Goal: Task Accomplishment & Management: Use online tool/utility

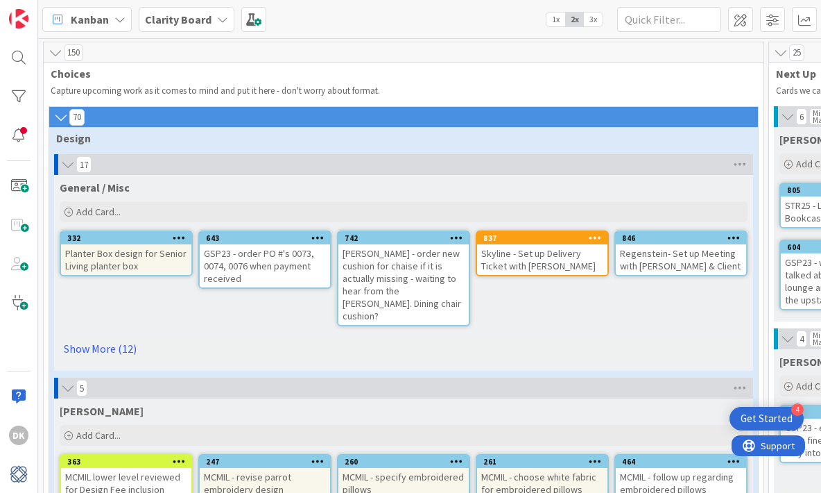
click at [52, 53] on icon at bounding box center [55, 53] width 15 height 14
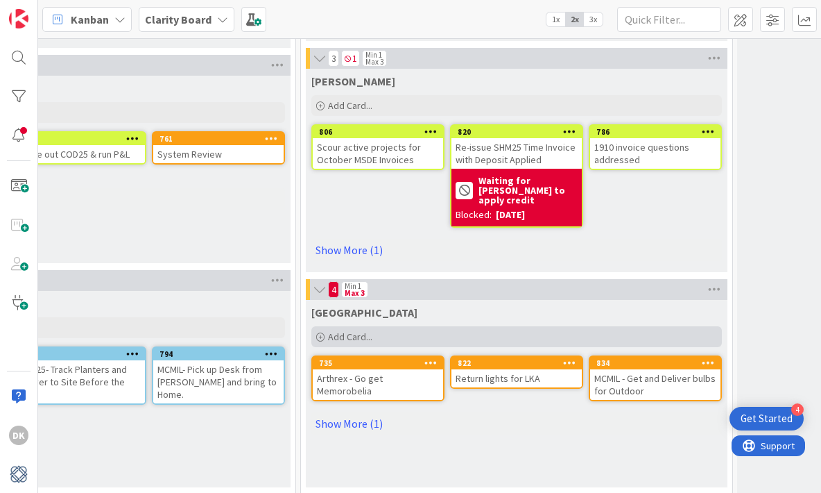
scroll to position [919, 237]
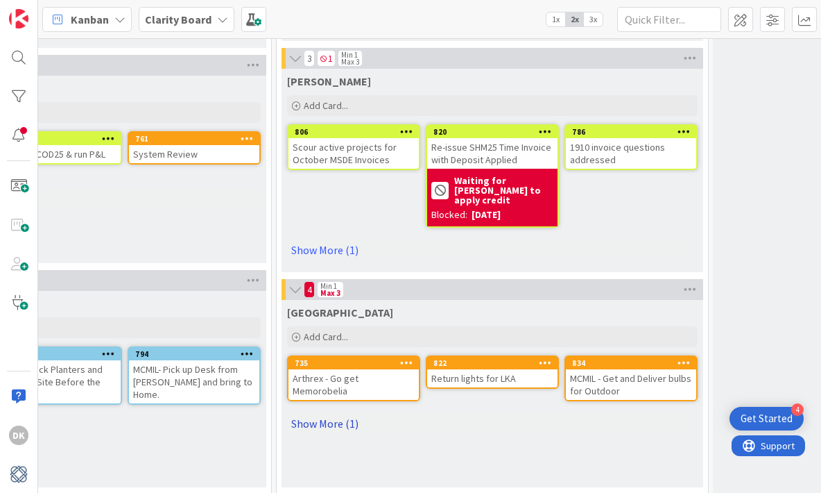
click at [338, 418] on link "Show More (1)" at bounding box center [492, 423] width 411 height 22
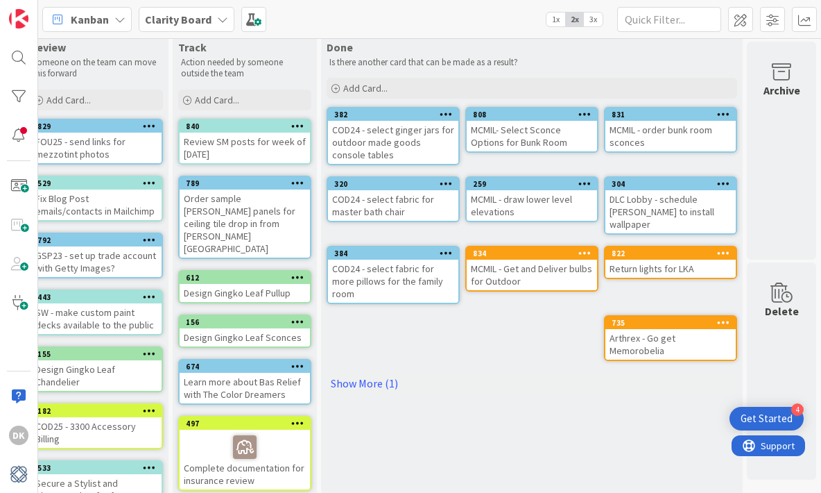
scroll to position [0, 926]
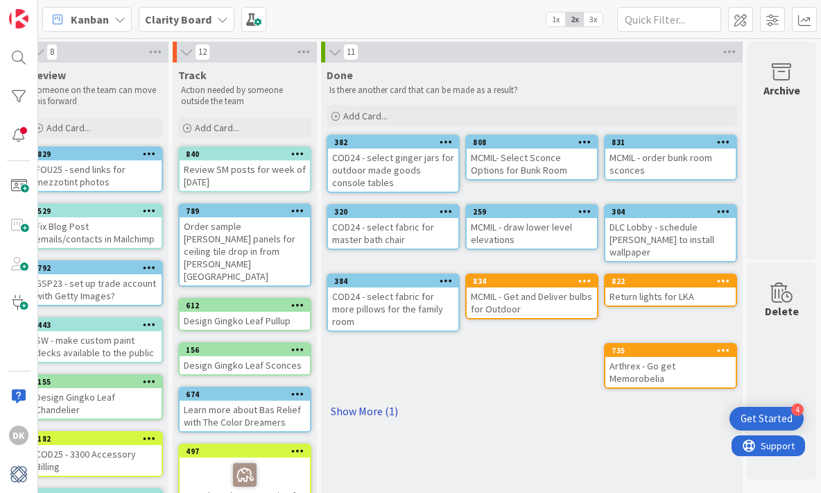
click at [345, 400] on link "Show More (1)" at bounding box center [532, 411] width 411 height 22
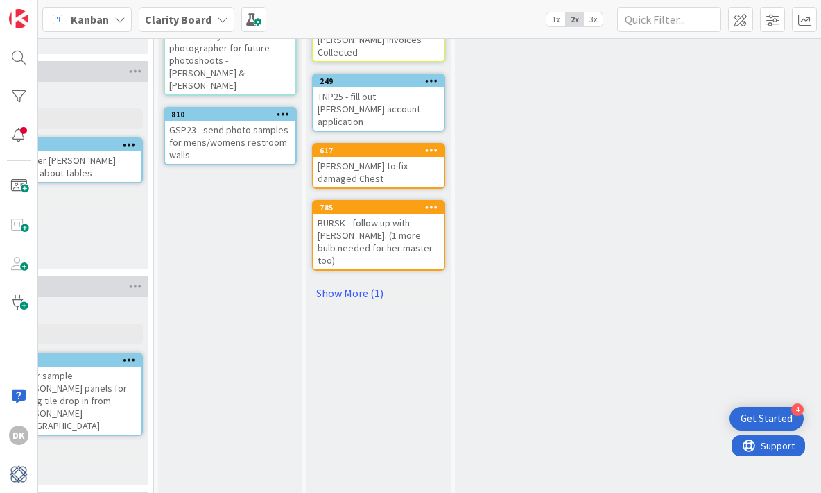
scroll to position [475, 465]
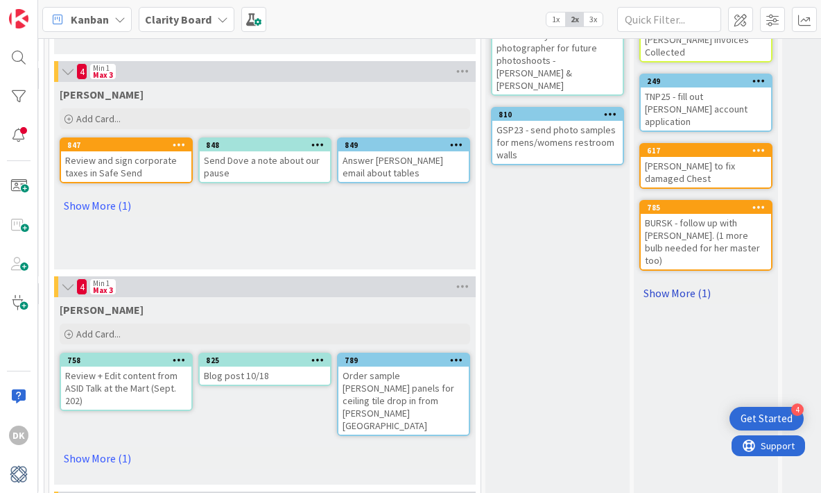
click at [681, 282] on link "Show More (1)" at bounding box center [706, 293] width 133 height 22
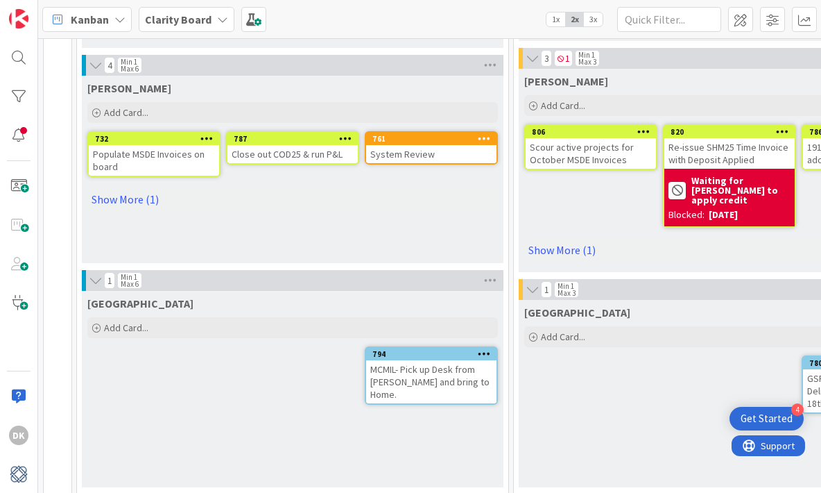
scroll to position [0, 0]
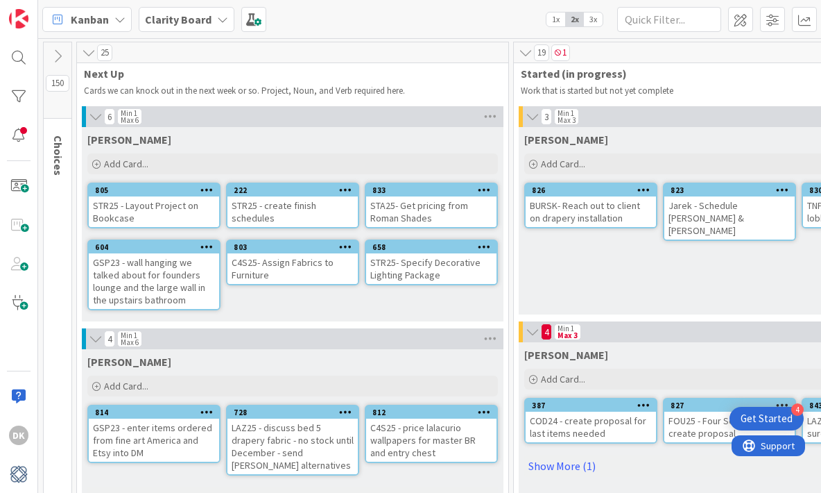
click at [58, 58] on icon at bounding box center [57, 56] width 15 height 15
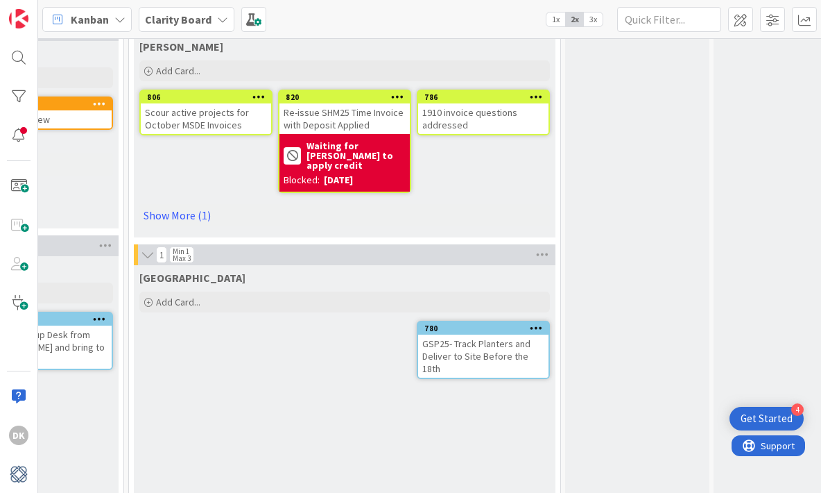
scroll to position [953, 1006]
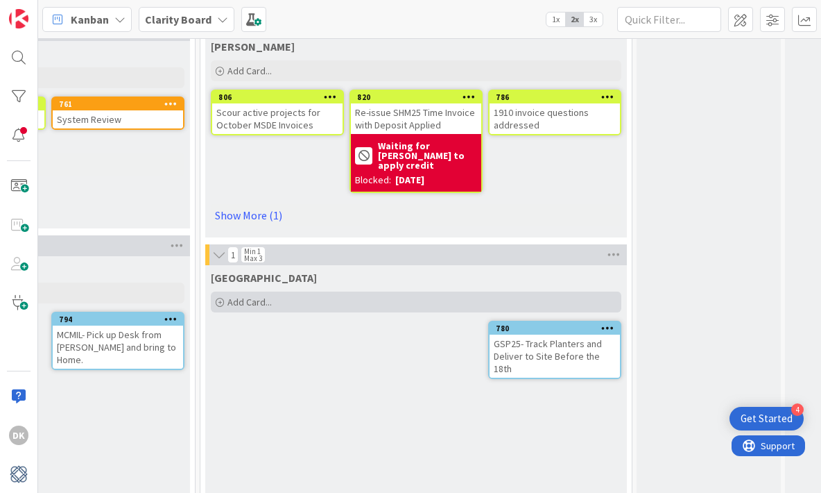
click at [419, 297] on div "Add Card..." at bounding box center [416, 301] width 411 height 21
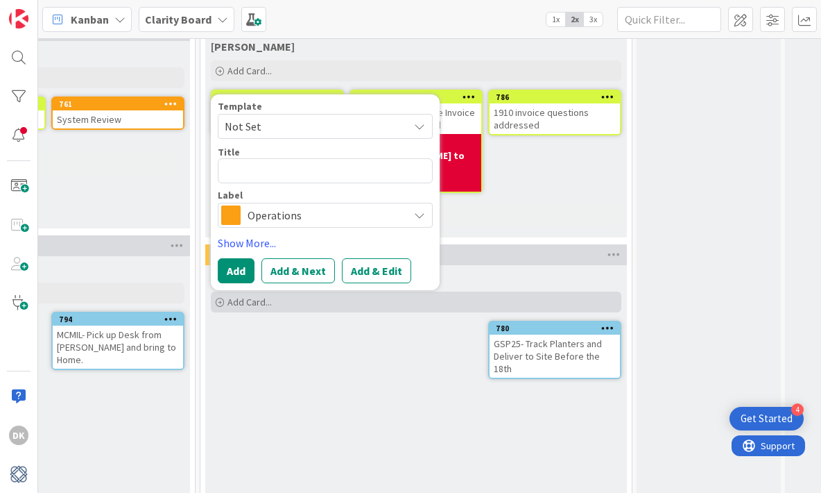
type textarea "x"
type textarea "U"
type textarea "x"
type textarea "Up"
type textarea "x"
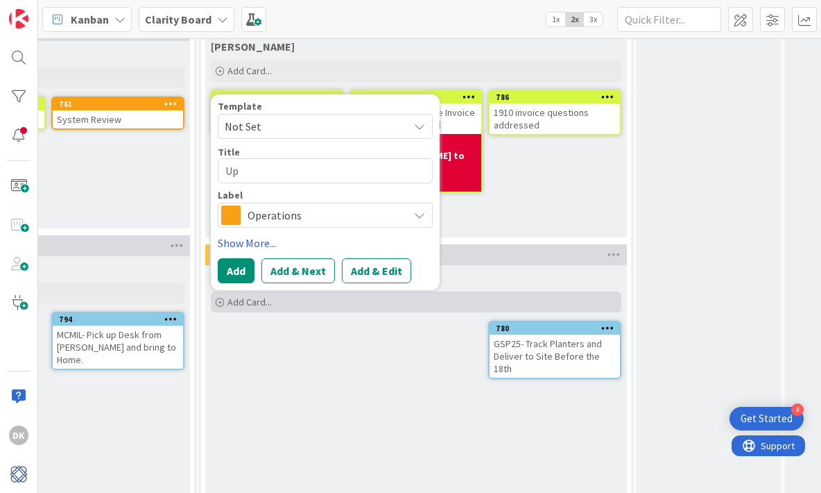
type textarea "Up"
type textarea "x"
type textarea "Up f"
type textarea "x"
type textarea "Up fo"
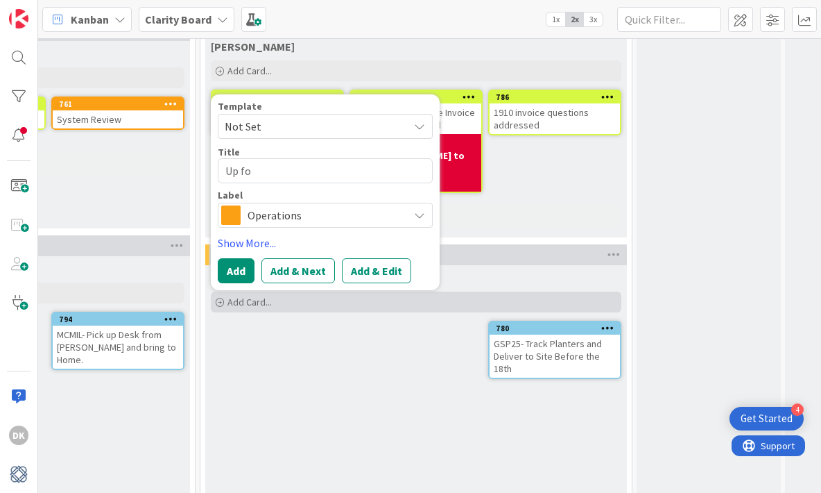
type textarea "x"
type textarea "Up for"
type textarea "x"
type textarea "Up fo"
type textarea "x"
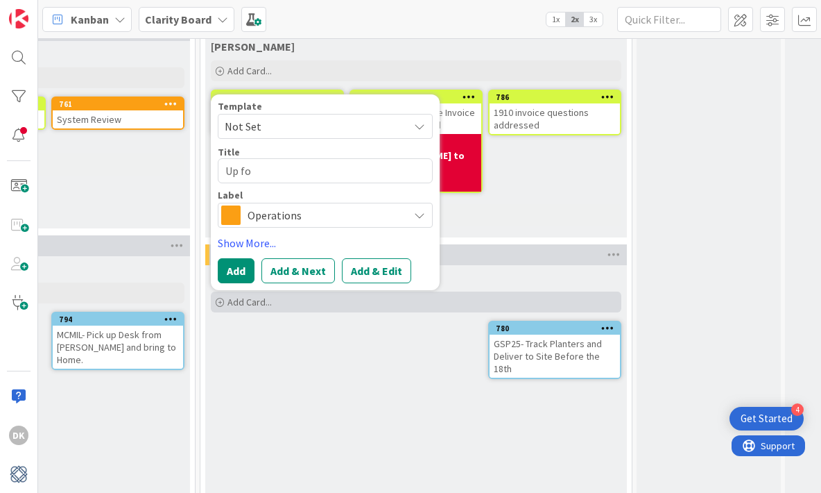
type textarea "Up for"
type textarea "x"
type textarea "Up for"
type textarea "x"
type textarea "Up for G"
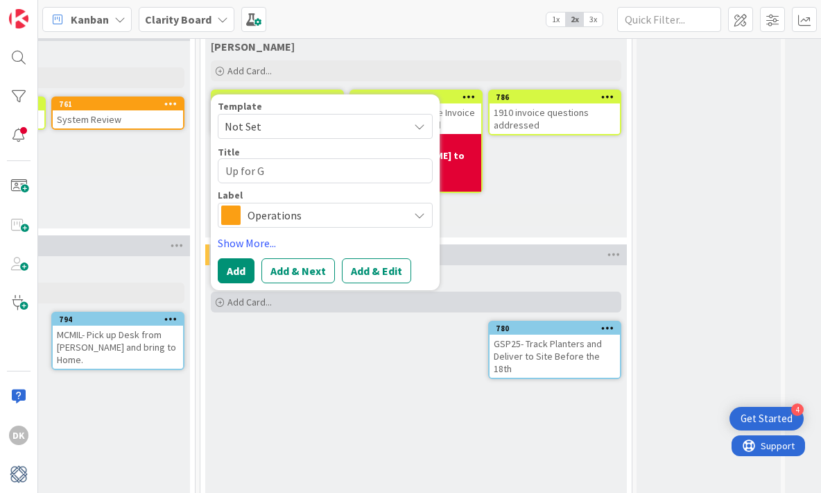
type textarea "x"
type textarea "Up for Gra"
type textarea "x"
type textarea "Up for Grab"
type textarea "x"
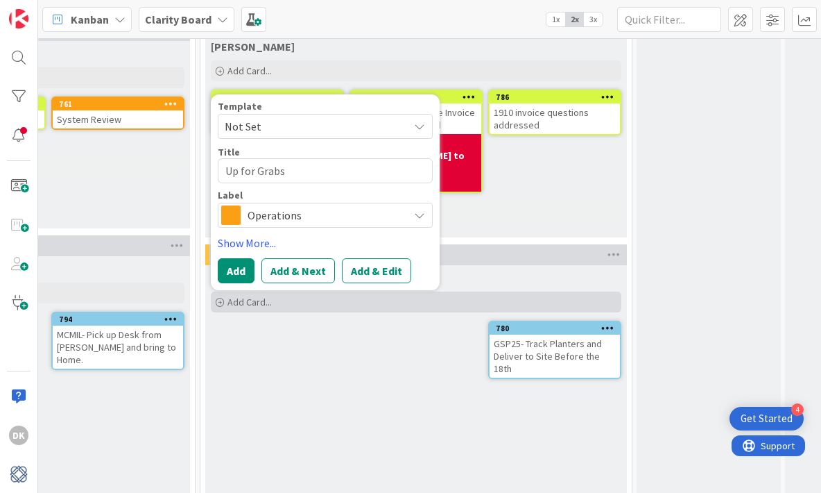
type textarea "Up for Grabs"
type textarea "x"
type textarea "Up for Grabs r"
type textarea "x"
type textarea "Up for Grabs ru"
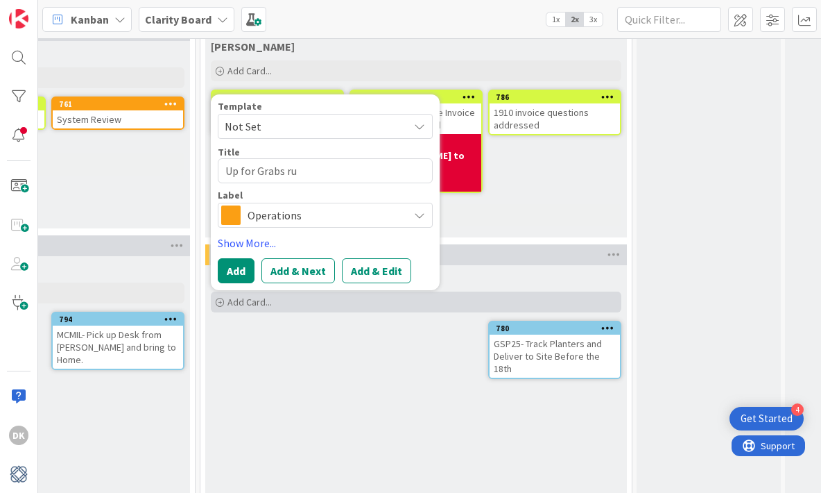
type textarea "x"
type textarea "Up for Grabs run"
type textarea "x"
type textarea "Up for Grabs run"
type textarea "x"
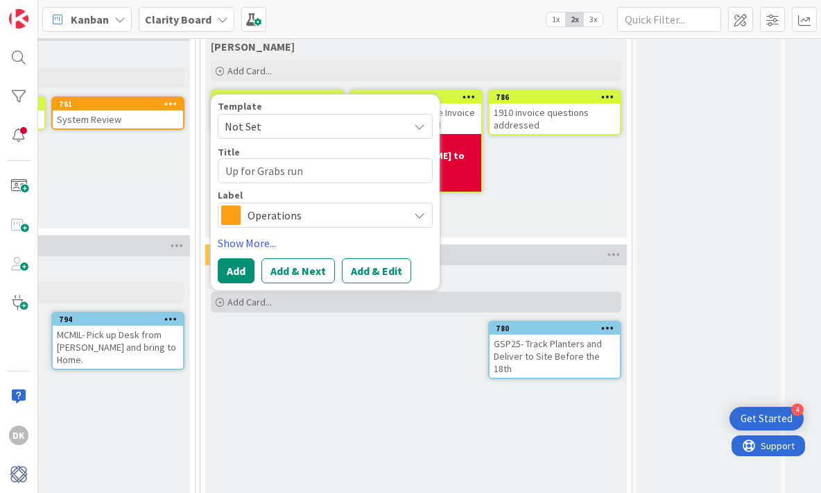
type textarea "Up for Grabs run"
type textarea "x"
type textarea "Up for Grabs ru"
type textarea "x"
type textarea "Up for Grabs r"
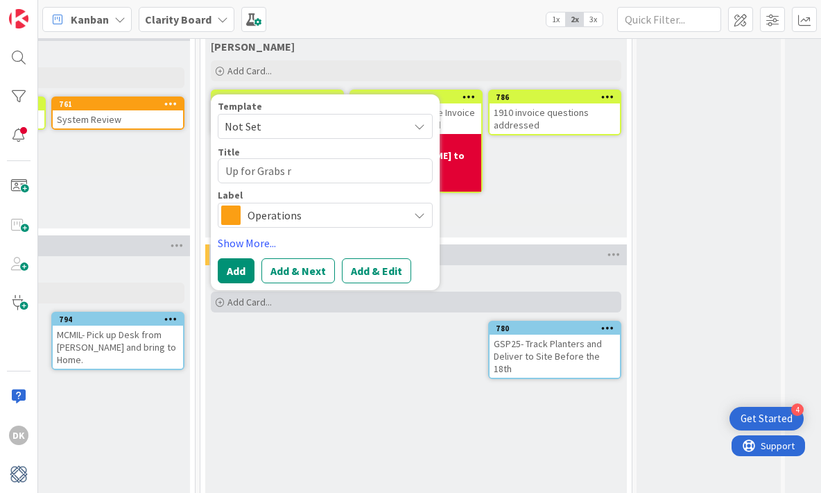
type textarea "x"
type textarea "Up for Grabs"
type textarea "x"
type textarea "Up for Grabs R"
type textarea "x"
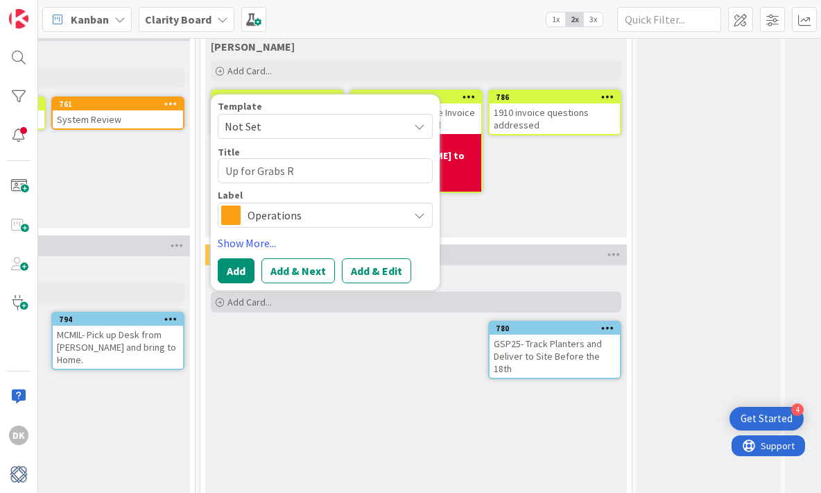
type textarea "Up for Grabs Ru"
type textarea "x"
type textarea "Up for Grabs Run"
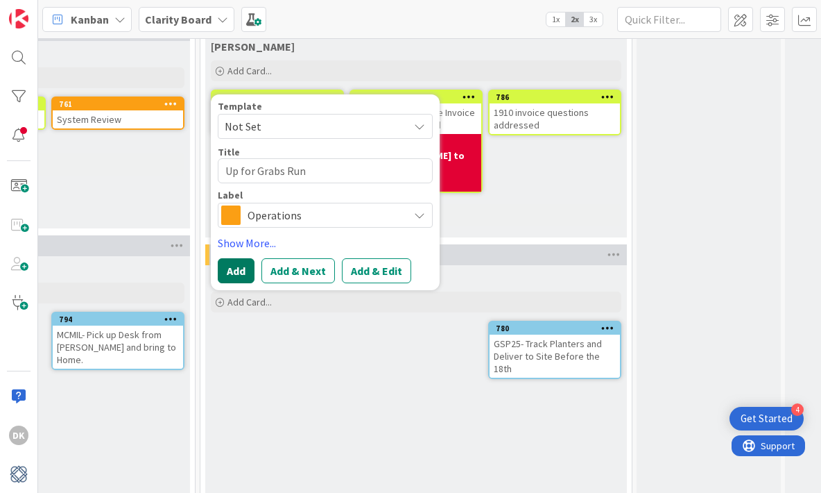
type textarea "x"
type textarea "Up for Grabs Run f"
type textarea "x"
type textarea "Up for Grabs Run fo"
type textarea "x"
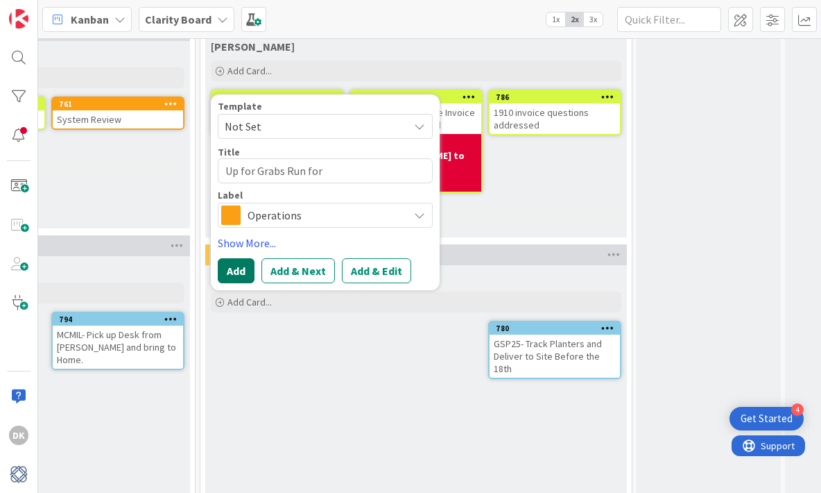
type textarea "Up for Grabs Run for"
type textarea "x"
type textarea "Up for Grabs Run for T"
type textarea "x"
type textarea "Up for Grabs Run for Ta"
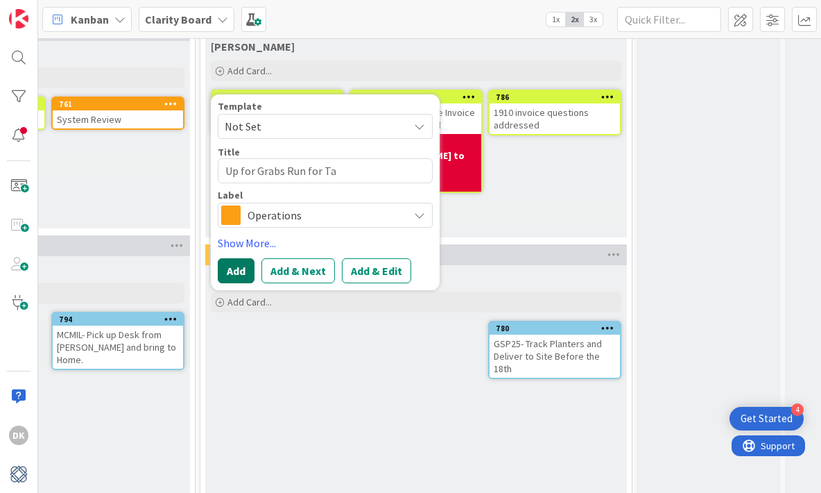
type textarea "x"
type textarea "Up for Grabs Run for Tab"
type textarea "x"
type textarea "Up for Grabs Run for Tabl"
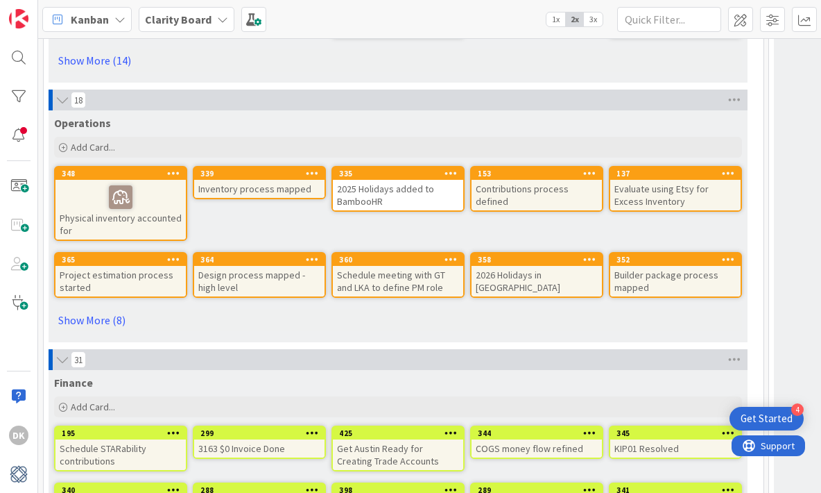
scroll to position [4306, 0]
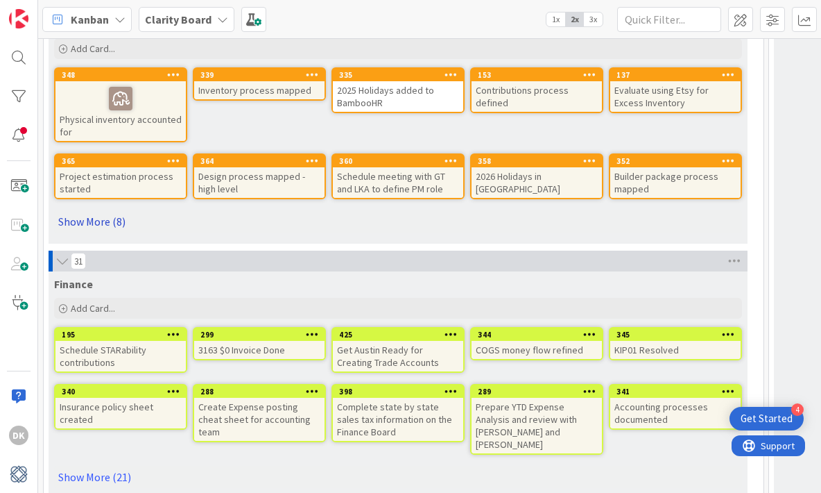
click at [118, 210] on link "Show More (8)" at bounding box center [398, 221] width 688 height 22
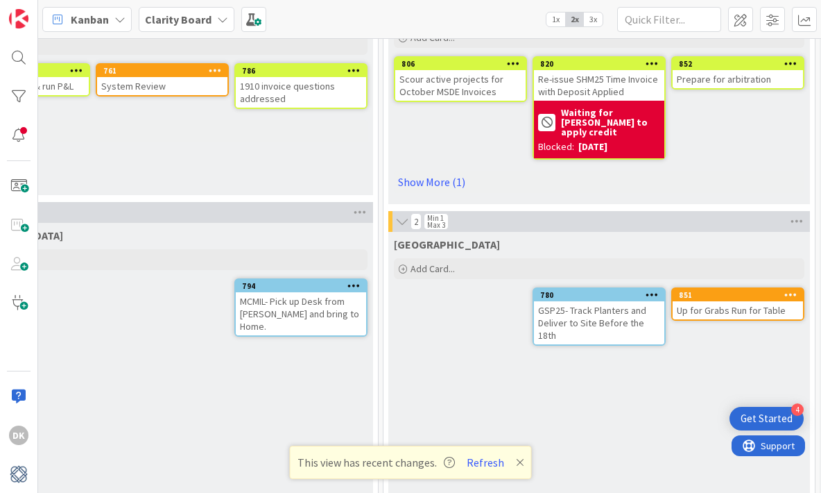
scroll to position [1044, 823]
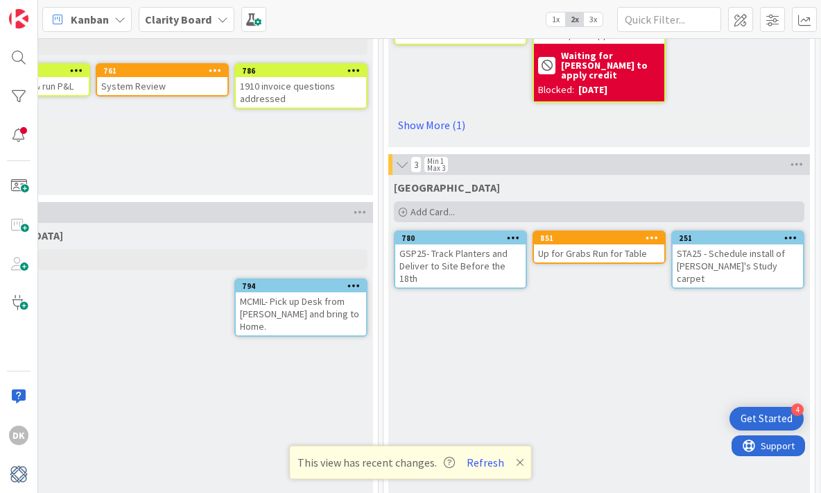
click at [486, 203] on div "Add Card..." at bounding box center [599, 211] width 411 height 21
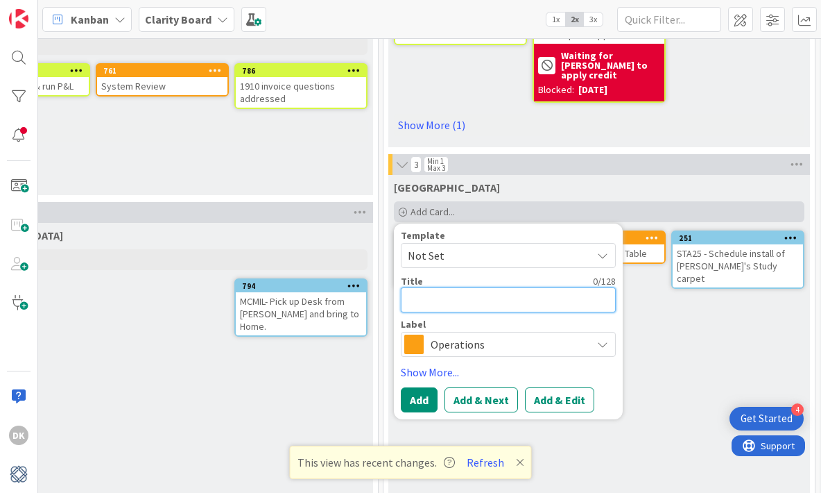
type textarea "x"
type textarea "S"
type textarea "x"
type textarea "ST"
type textarea "x"
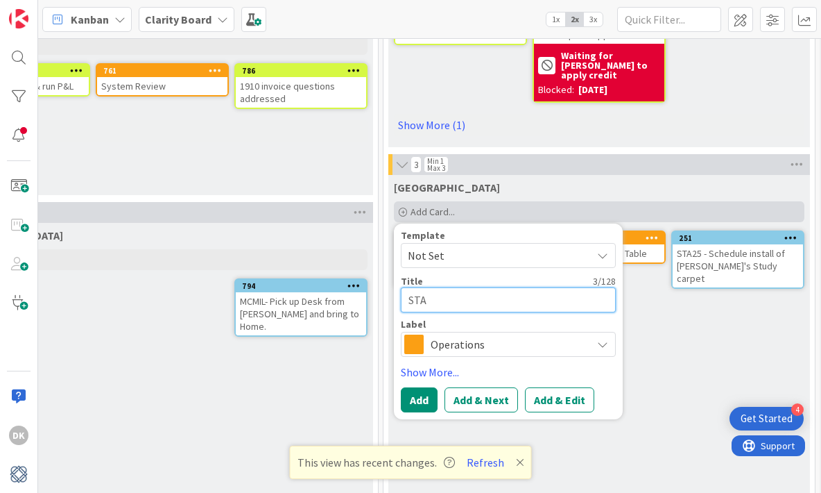
type textarea "STAR"
type textarea "x"
type textarea "STARa"
type textarea "x"
type textarea "STARab"
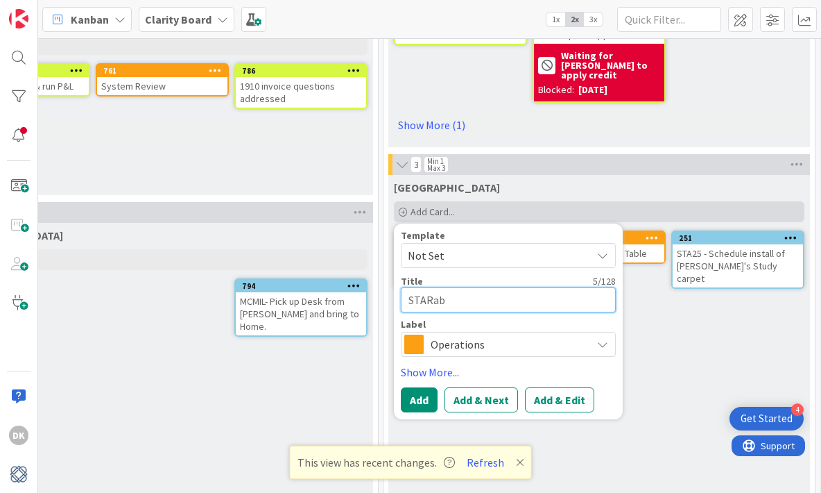
type textarea "x"
type textarea "STARabi"
type textarea "x"
type textarea "STARabil"
type textarea "x"
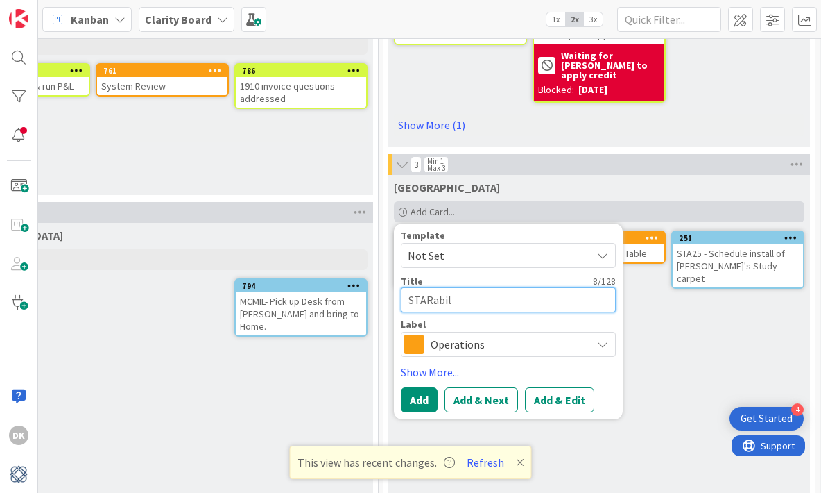
type textarea "STARabili"
type textarea "x"
type textarea "STARabilit"
type textarea "x"
type textarea "STARability"
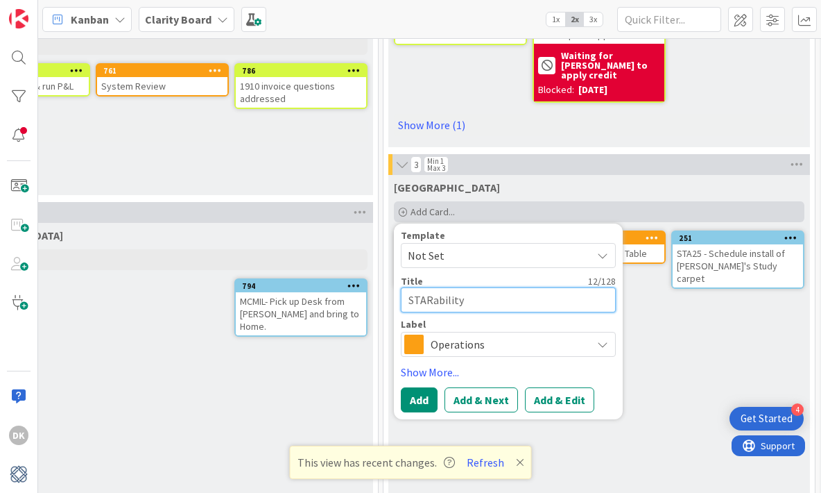
type textarea "x"
type textarea "STARability 5"
type textarea "x"
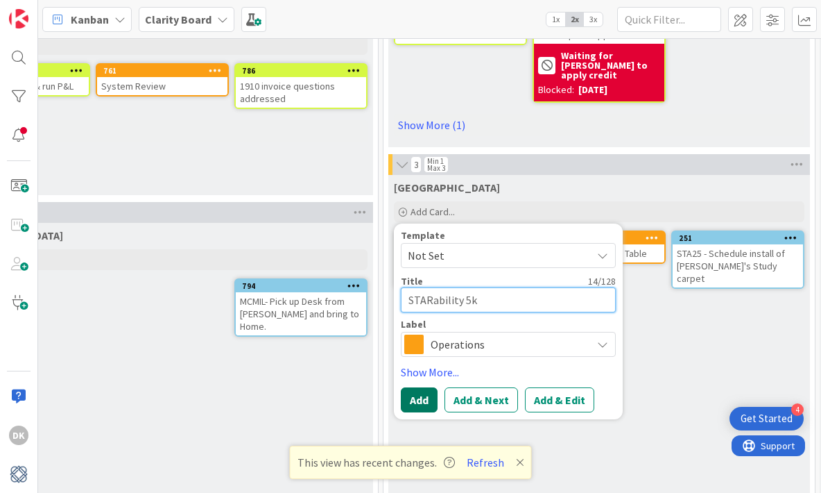
type textarea "STARability 5k"
click at [418, 393] on button "Add" at bounding box center [419, 399] width 37 height 25
type textarea "x"
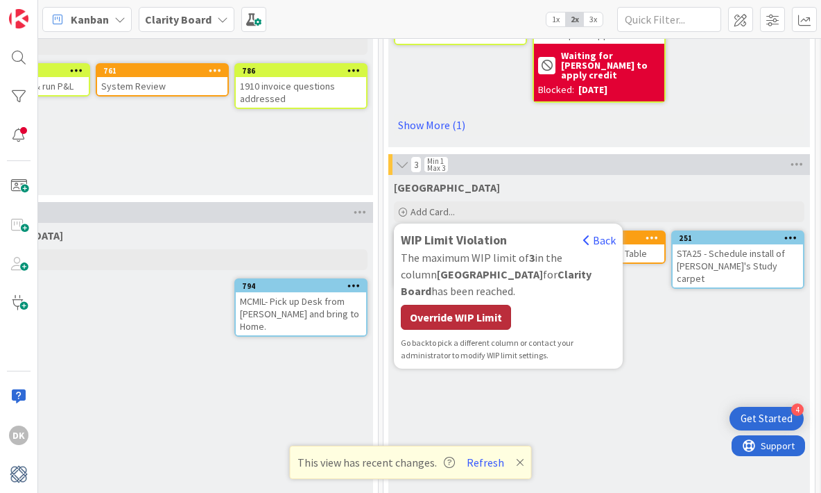
click at [491, 305] on div "Override WIP Limit" at bounding box center [456, 317] width 110 height 25
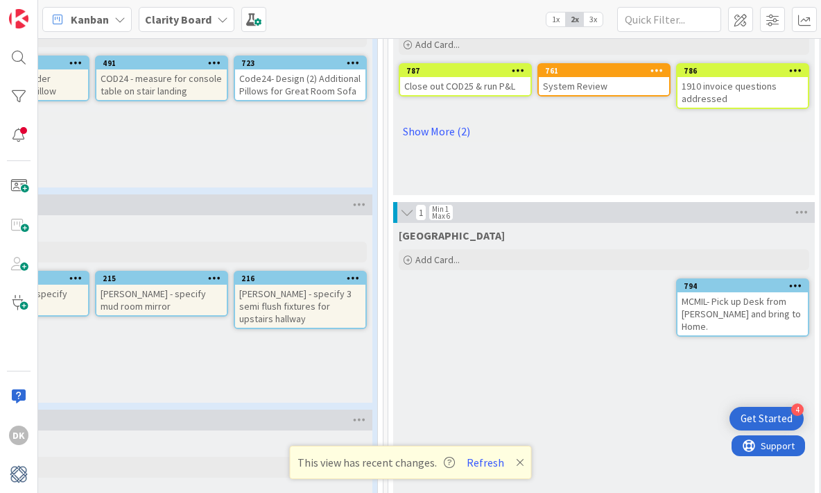
scroll to position [1044, 0]
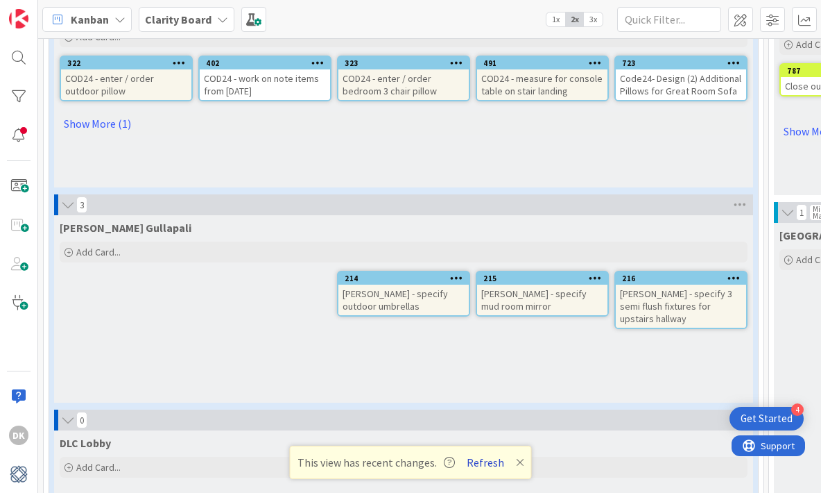
click at [475, 461] on button "Refresh" at bounding box center [485, 462] width 47 height 18
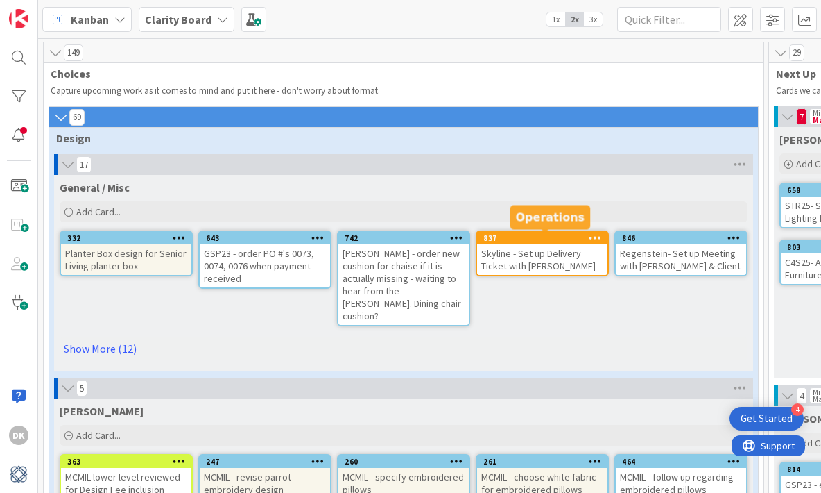
click at [563, 235] on div "837" at bounding box center [546, 238] width 124 height 10
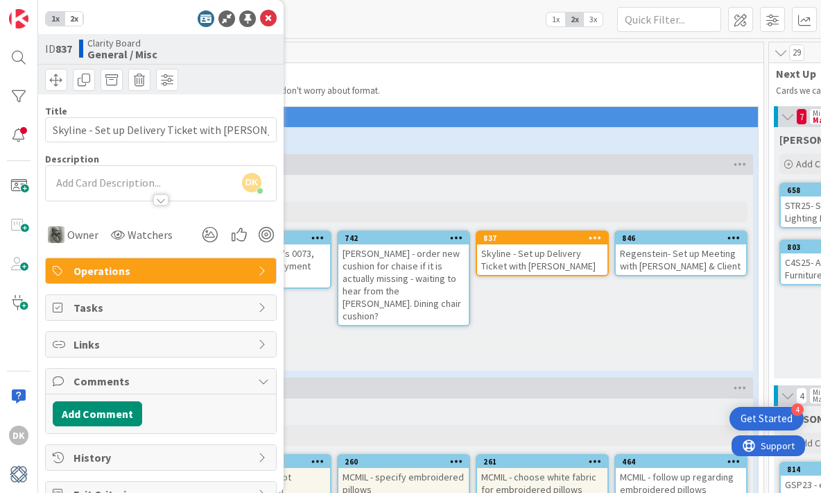
click at [135, 212] on div "Owner Watchers" at bounding box center [161, 229] width 232 height 35
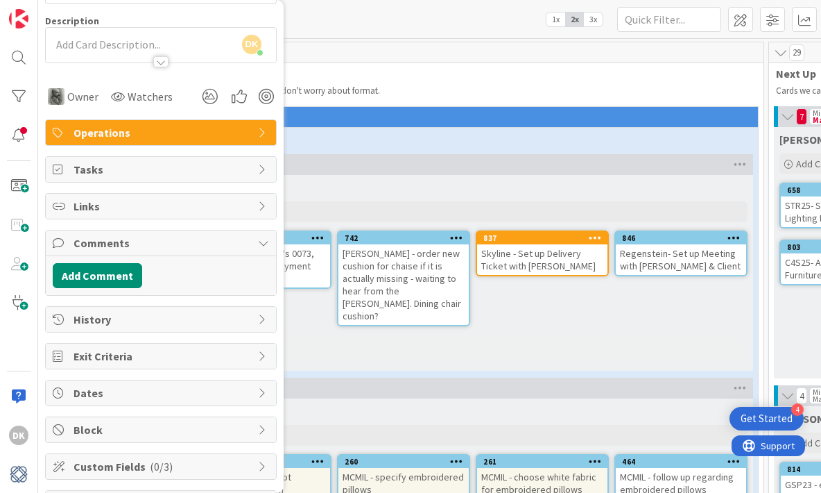
click at [441, 78] on span "Choices" at bounding box center [399, 74] width 696 height 14
click at [24, 72] on div "DK" at bounding box center [19, 246] width 38 height 493
click at [19, 68] on div at bounding box center [19, 58] width 28 height 28
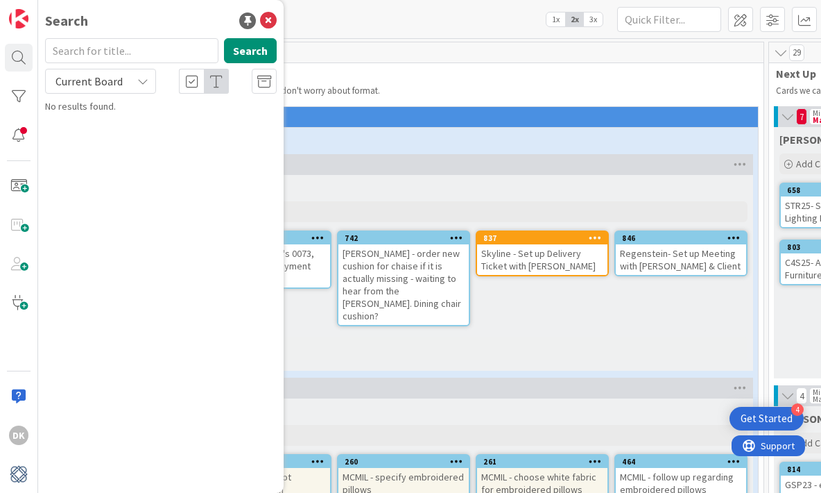
click at [281, 25] on div "Search Search Current Board No results found." at bounding box center [161, 246] width 246 height 493
click at [273, 24] on icon at bounding box center [268, 20] width 17 height 17
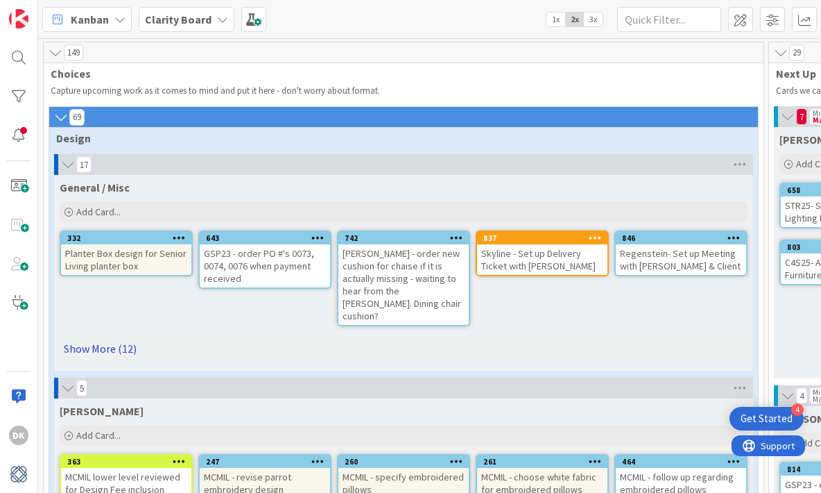
click at [109, 337] on link "Show More (12)" at bounding box center [404, 348] width 688 height 22
